Goal: Complete application form

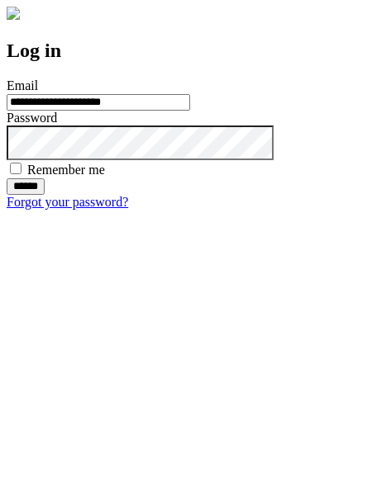
type input "**********"
click at [45, 195] on input "******" at bounding box center [26, 186] width 38 height 17
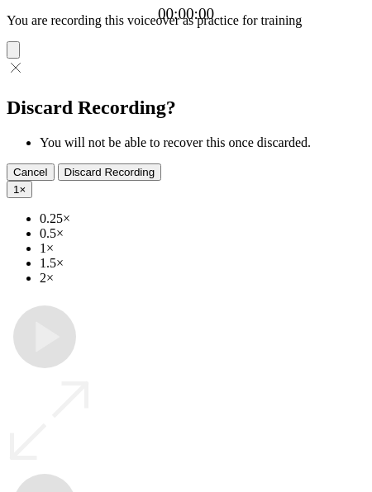
type input "**********"
